Goal: Task Accomplishment & Management: Manage account settings

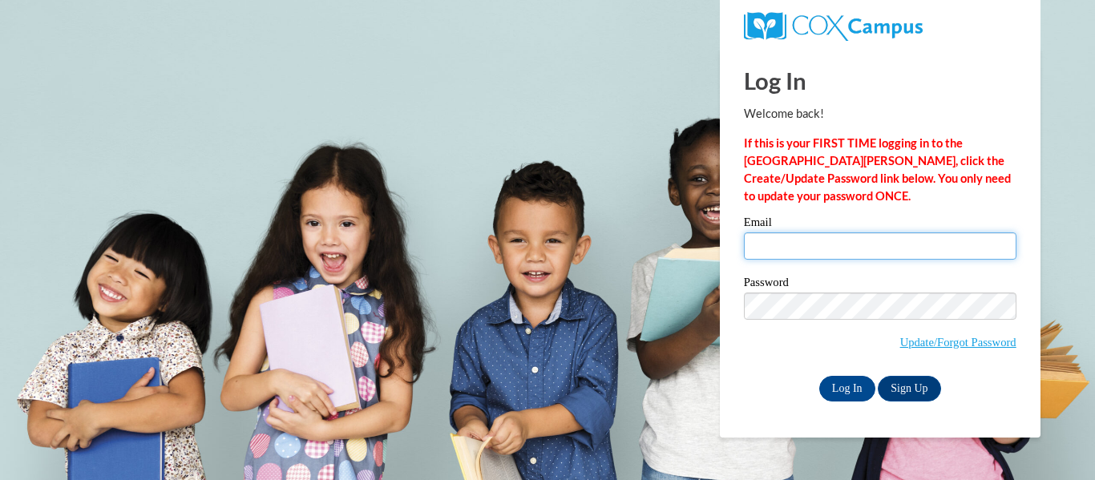
click at [789, 236] on input "Email" at bounding box center [880, 245] width 273 height 27
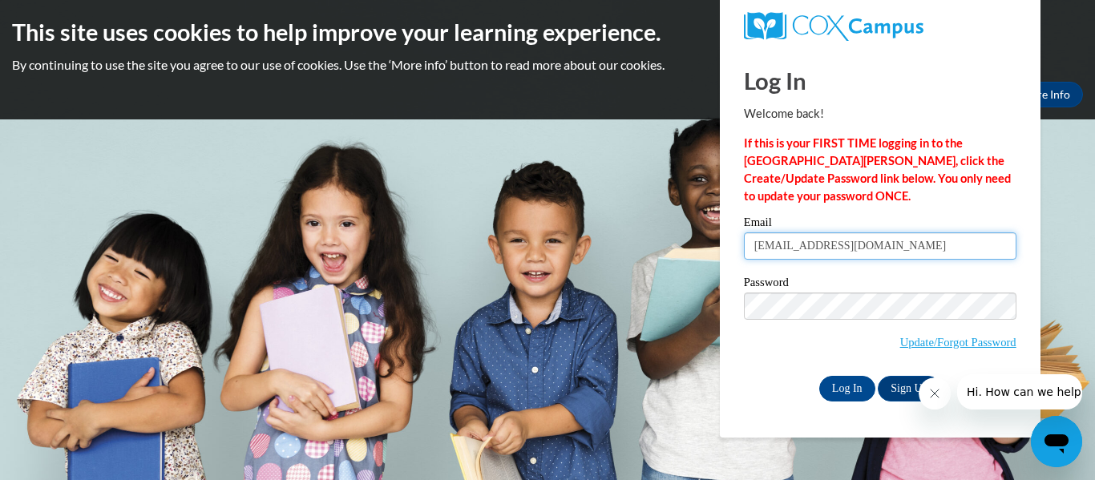
type input "[EMAIL_ADDRESS][DOMAIN_NAME]"
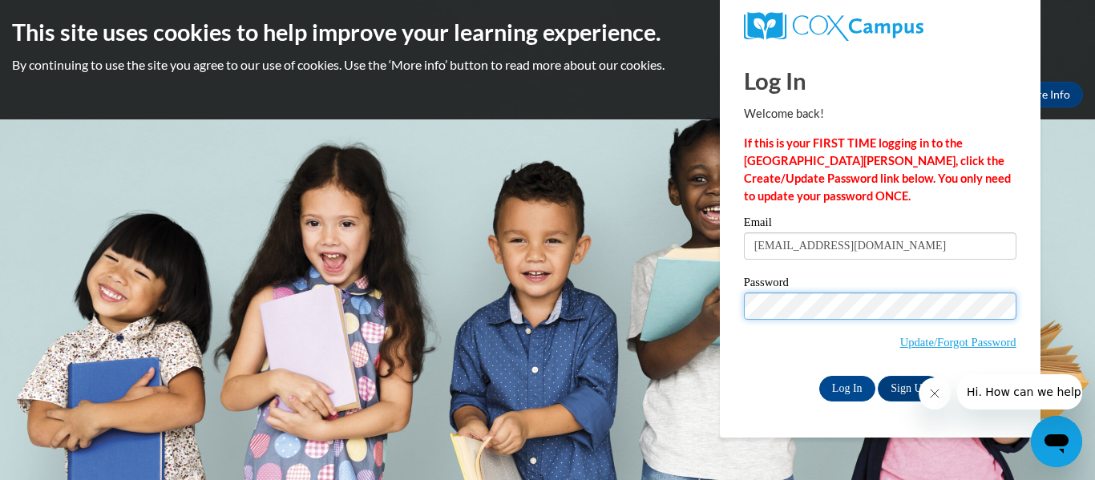
click at [819, 376] on input "Log In" at bounding box center [847, 389] width 56 height 26
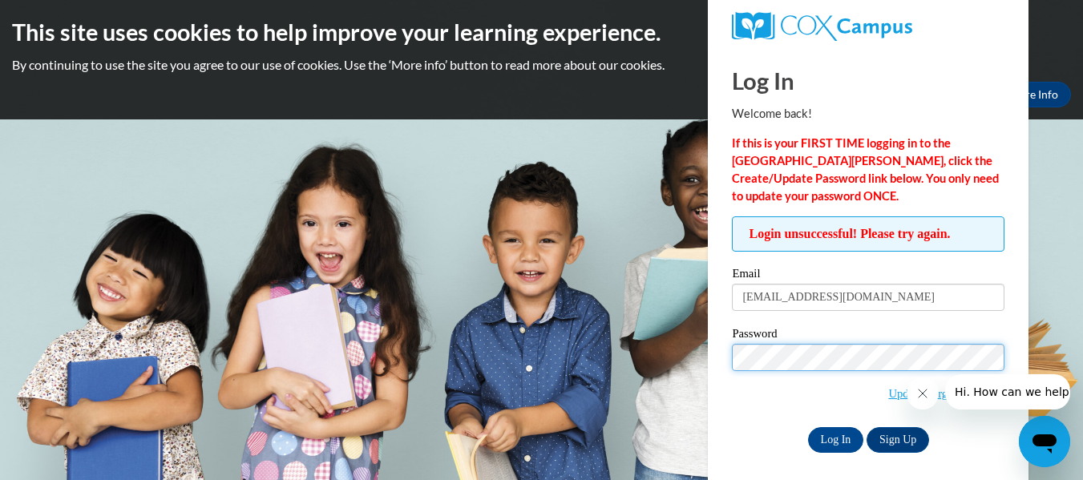
click at [808, 427] on input "Log In" at bounding box center [836, 440] width 56 height 26
click at [926, 398] on icon "Close message from company" at bounding box center [922, 394] width 8 height 8
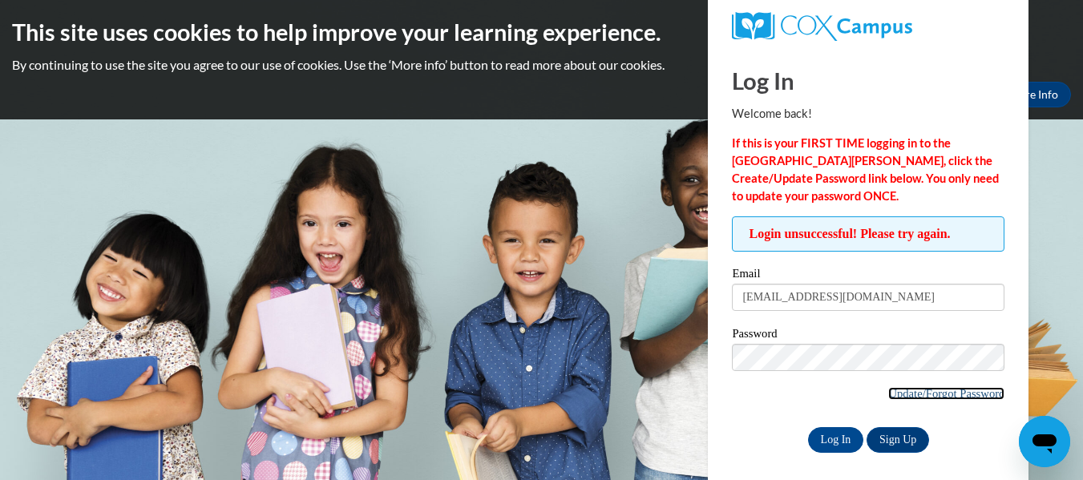
click at [936, 394] on link "Update/Forgot Password" at bounding box center [946, 393] width 116 height 13
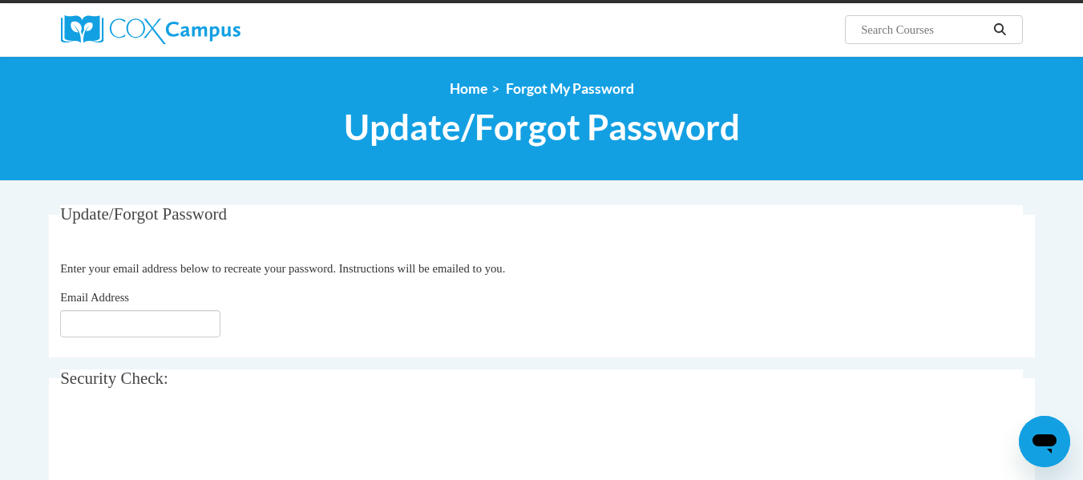
scroll to position [117, 0]
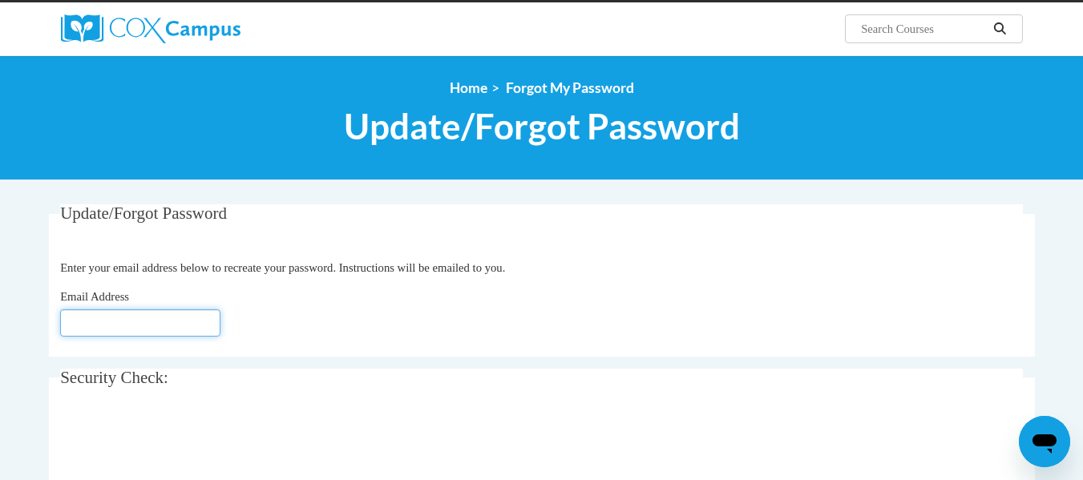
click at [192, 334] on input "Email Address" at bounding box center [140, 322] width 160 height 27
type input "[EMAIL_ADDRESS][DOMAIN_NAME]"
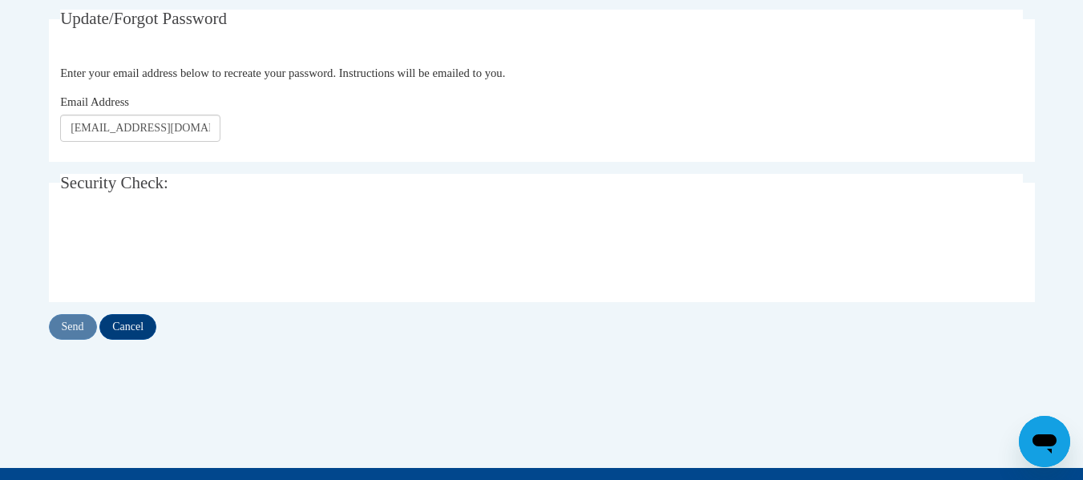
scroll to position [313, 0]
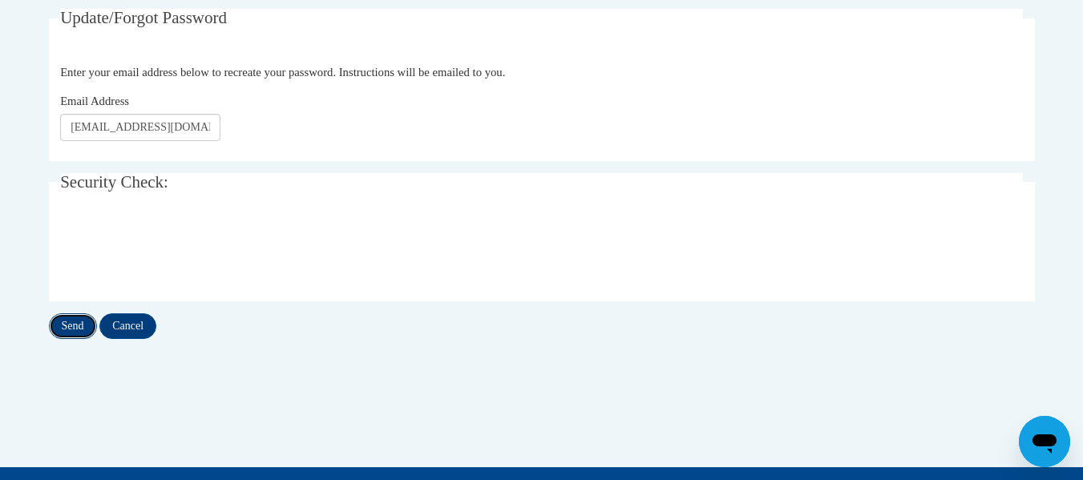
click at [71, 328] on input "Send" at bounding box center [73, 326] width 48 height 26
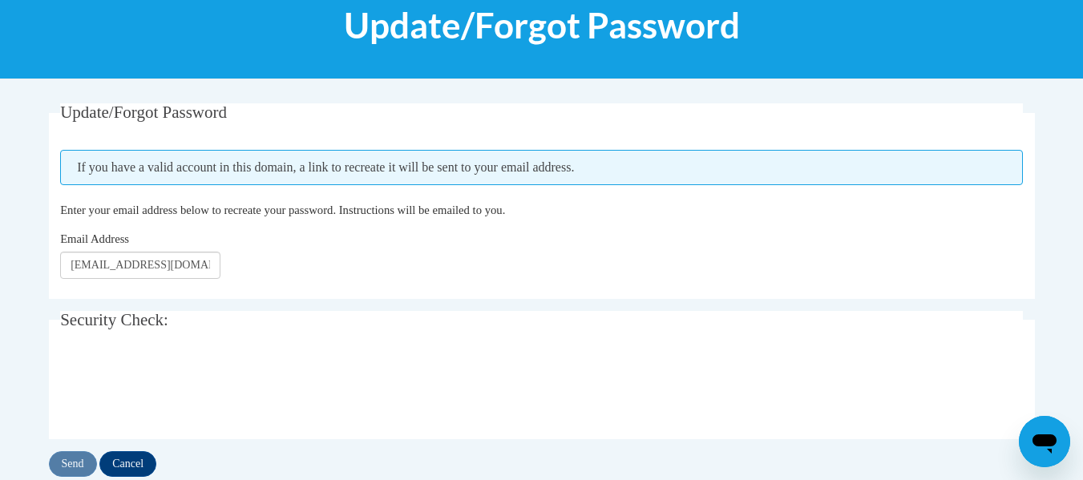
scroll to position [226, 0]
